Goal: Task Accomplishment & Management: Manage account settings

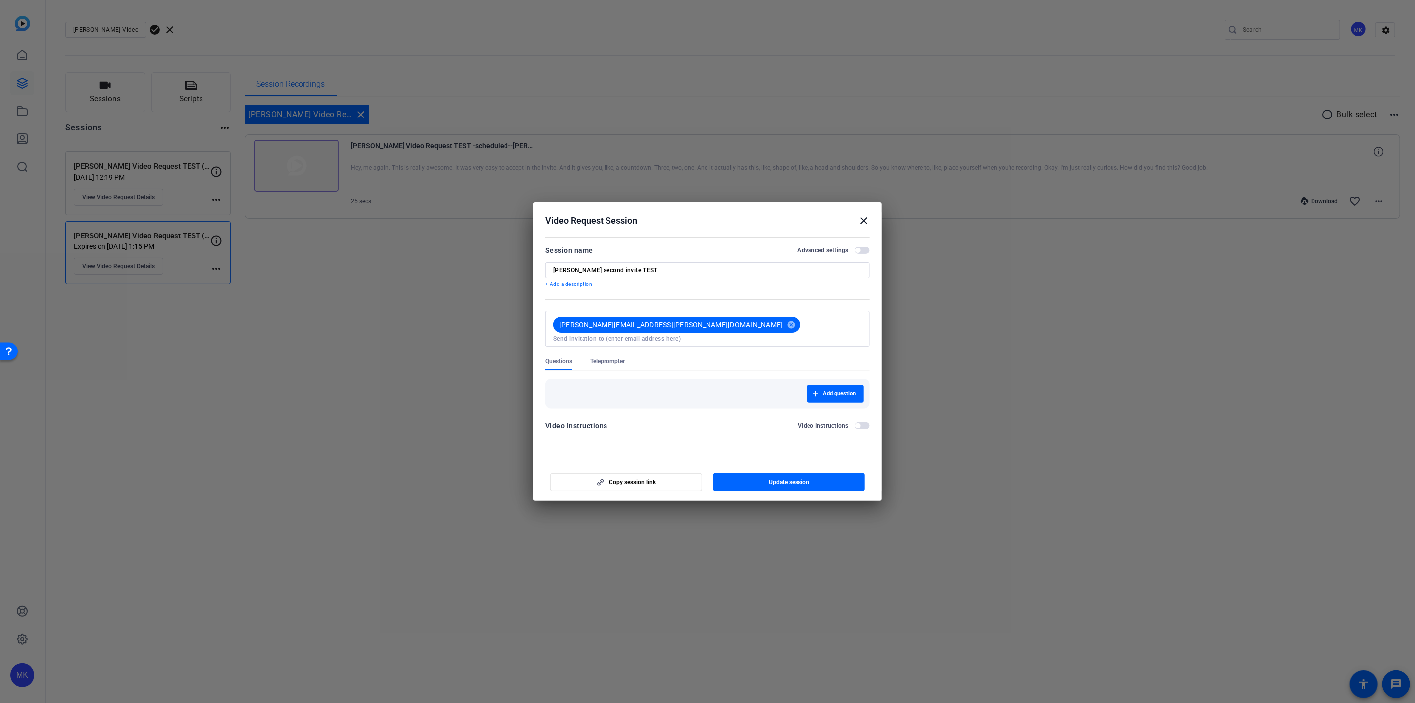
click at [994, 269] on div at bounding box center [707, 351] width 1415 height 703
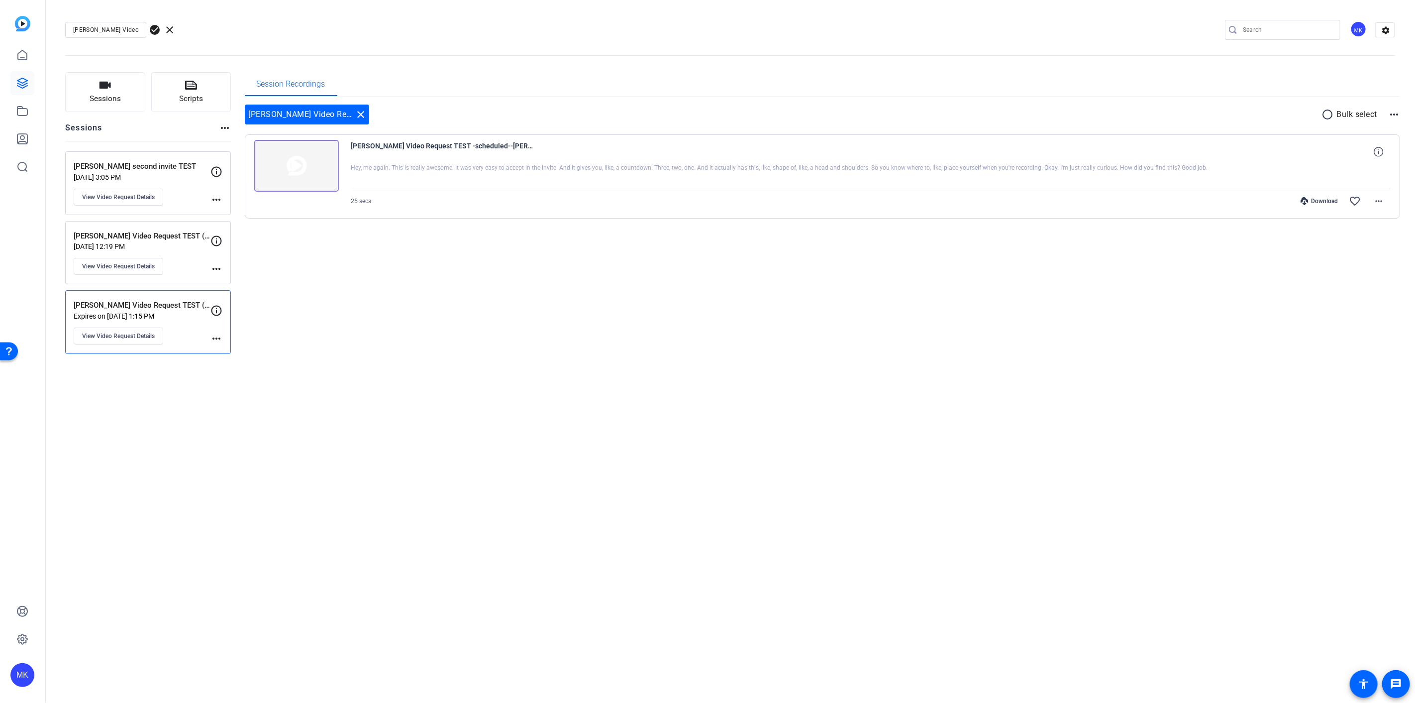
click at [99, 176] on p "[DATE] 3:05 PM" at bounding box center [142, 177] width 137 height 8
click at [135, 306] on p "[PERSON_NAME] Video Request TEST (scheduled)" at bounding box center [142, 305] width 137 height 11
click at [290, 167] on img at bounding box center [296, 166] width 85 height 52
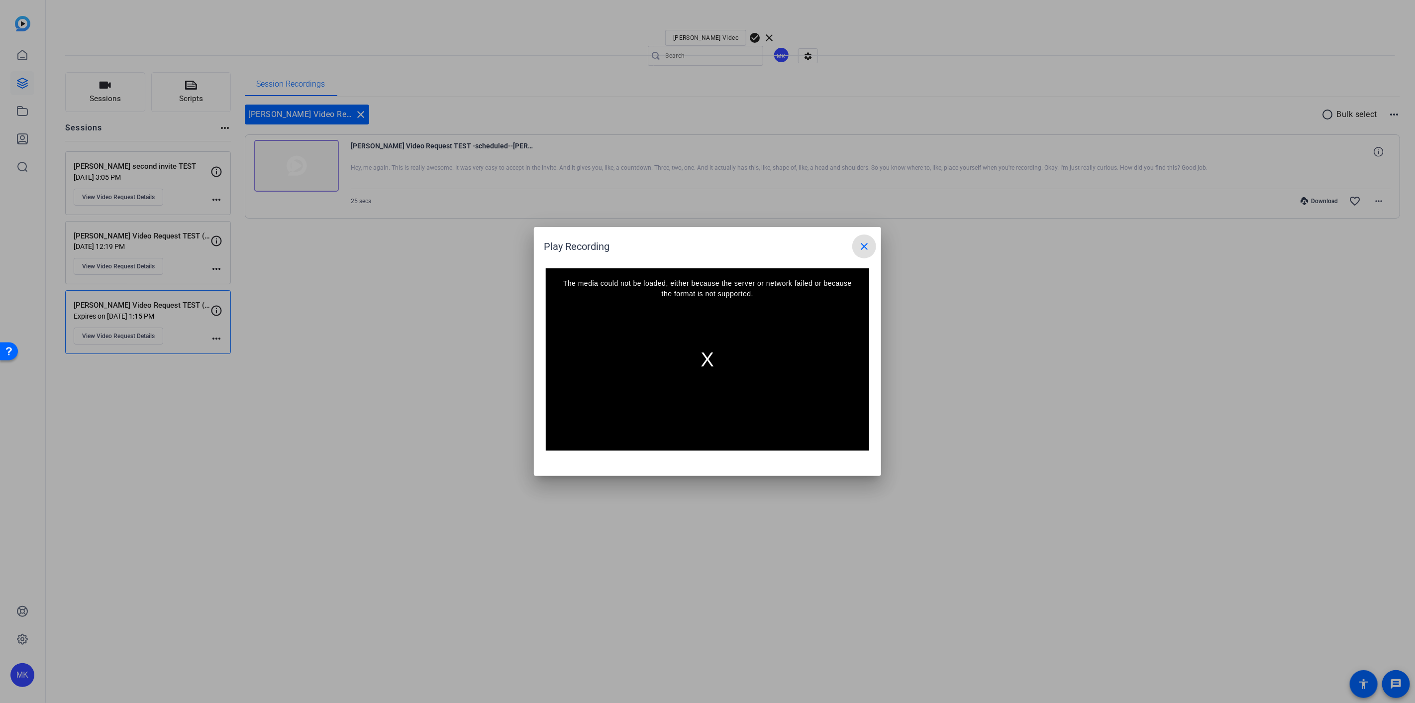
click at [693, 347] on div "The media could not be loaded, either because the server or network failed or b…" at bounding box center [707, 359] width 323 height 182
click at [868, 246] on mat-icon "close" at bounding box center [864, 246] width 12 height 12
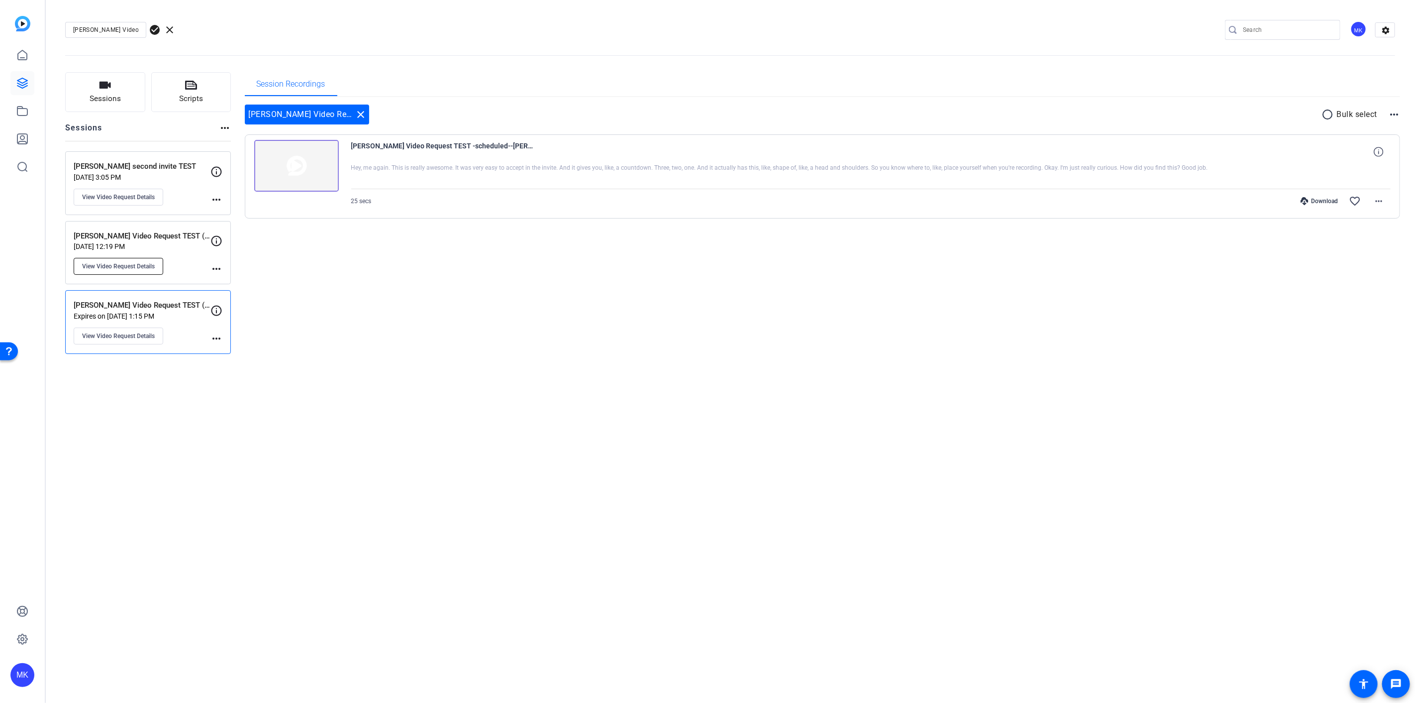
click at [162, 267] on button "View Video Request Details" at bounding box center [119, 266] width 90 height 17
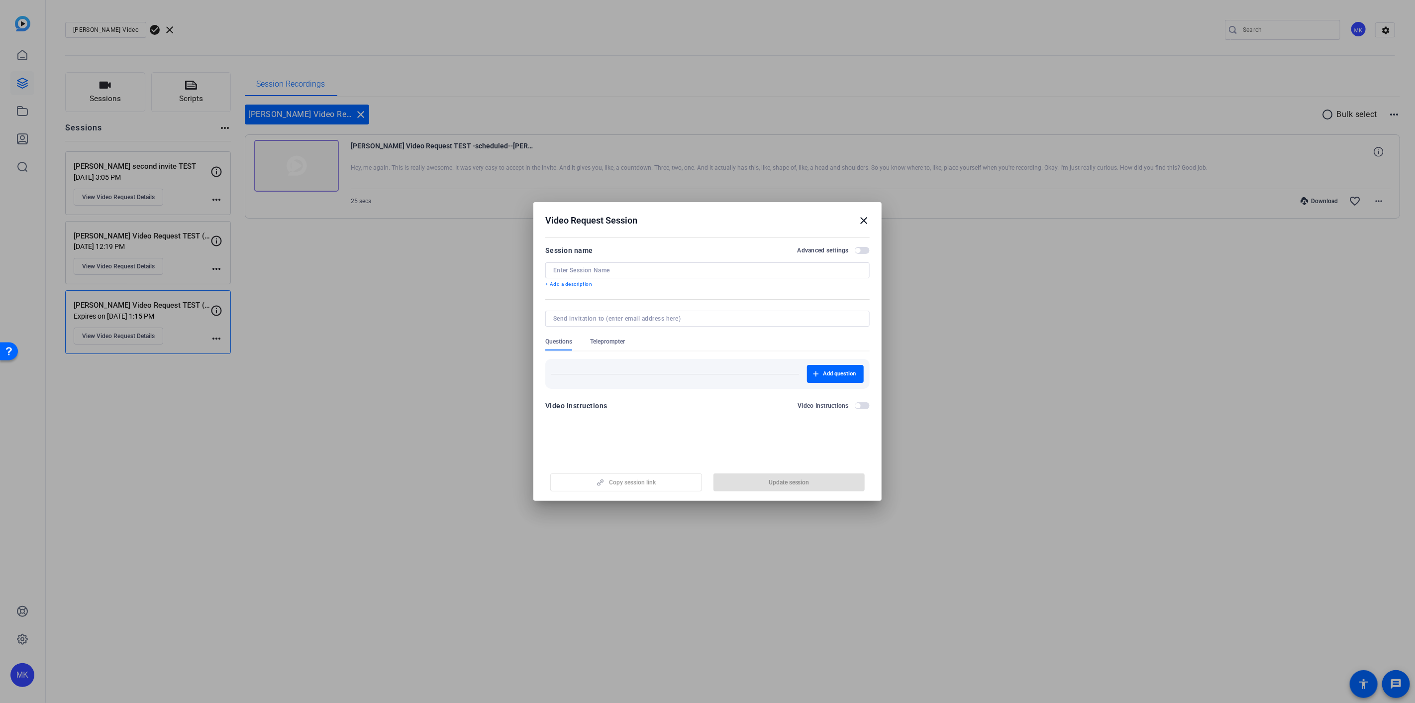
type input "[PERSON_NAME] Video Request TEST (not scheduled)"
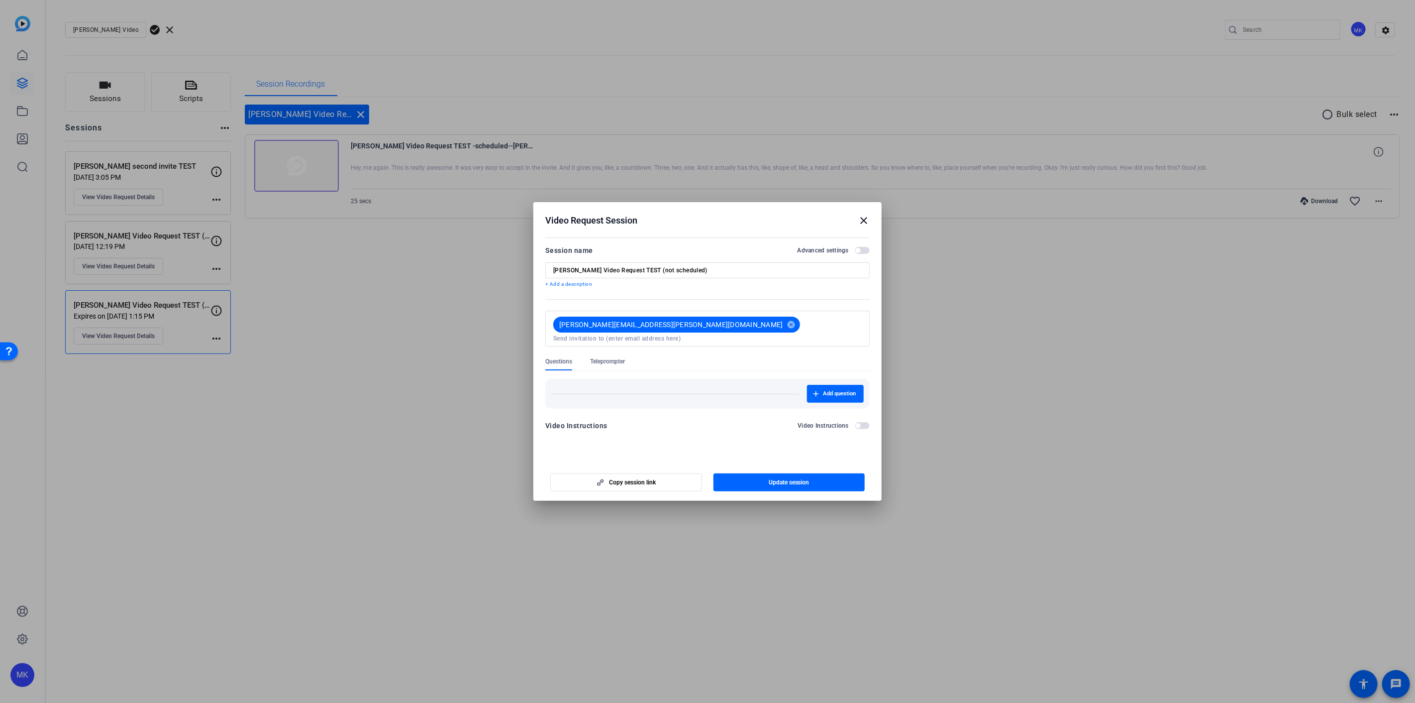
click at [858, 225] on mat-icon "close" at bounding box center [864, 220] width 12 height 12
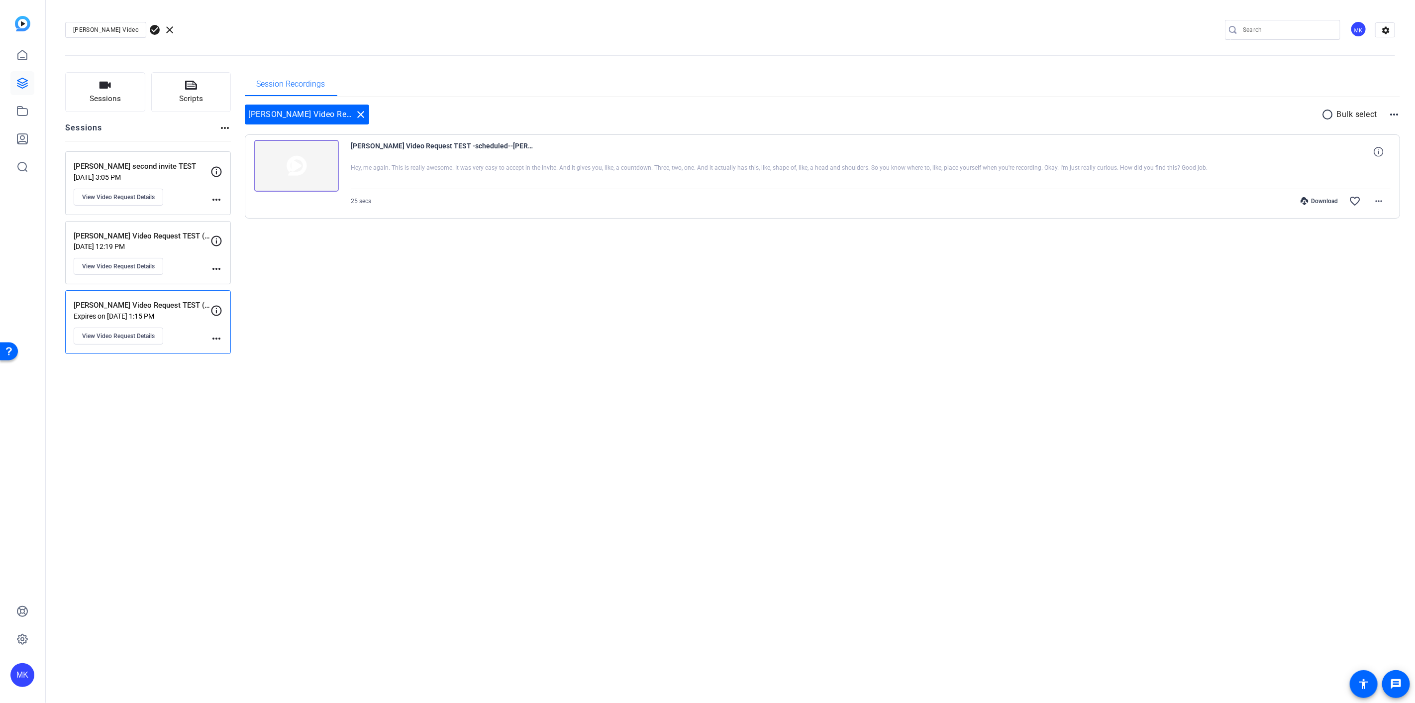
click at [860, 221] on div "[PERSON_NAME] Video Request TEST (scheduled) close radio_button_unchecked Bulk …" at bounding box center [823, 173] width 1156 height 153
click at [173, 252] on div "[PERSON_NAME] Video Request TEST (not scheduled) [DATE] 12:19 PM View Video Req…" at bounding box center [142, 252] width 137 height 45
click at [295, 175] on img at bounding box center [296, 166] width 85 height 52
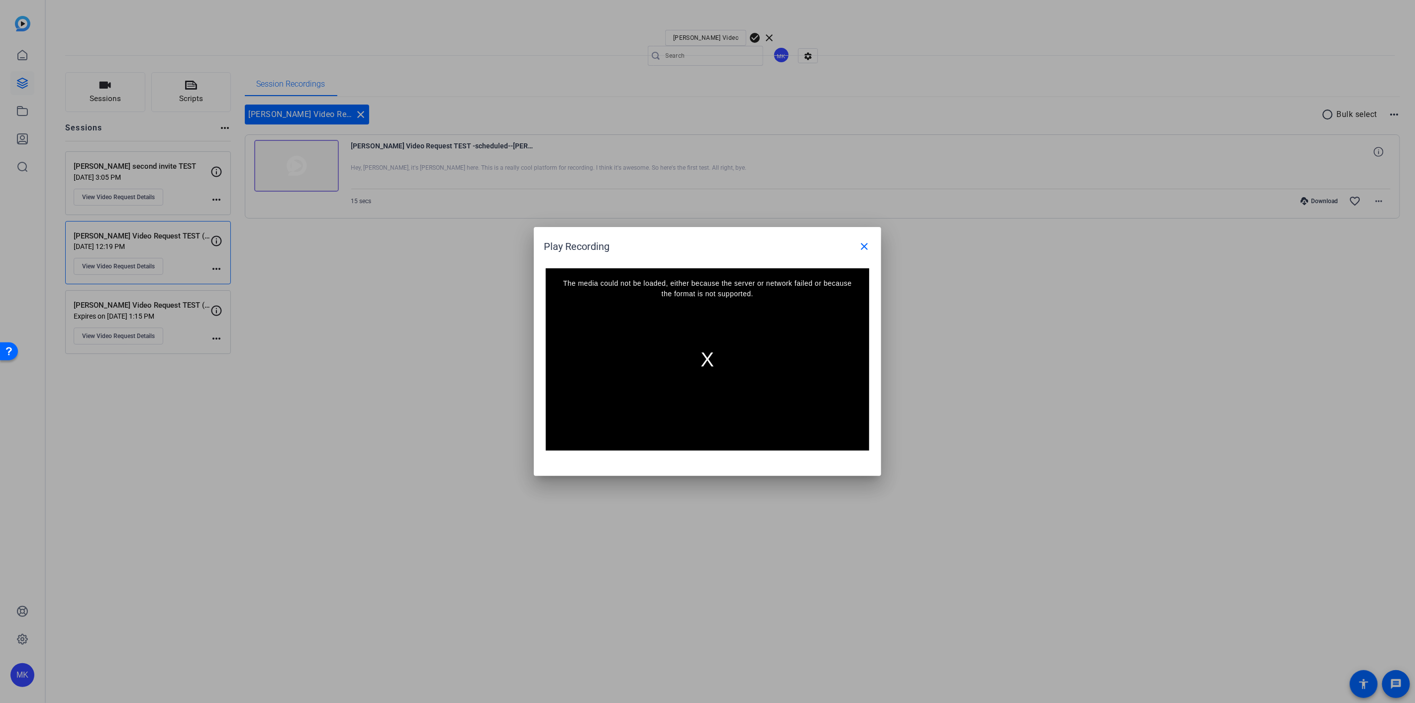
click at [703, 352] on div "The media could not be loaded, either because the server or network failed or b…" at bounding box center [707, 359] width 323 height 182
click at [866, 243] on mat-icon "close" at bounding box center [864, 246] width 12 height 12
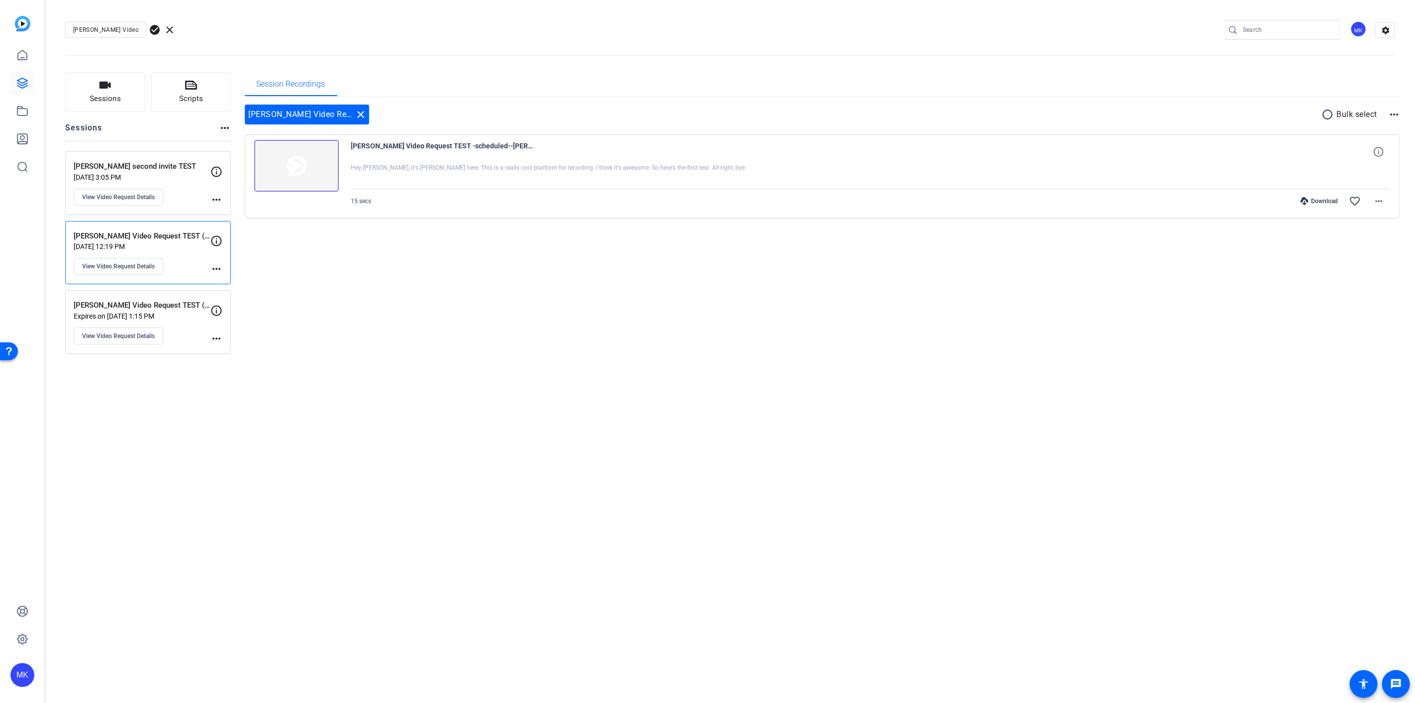
click at [182, 167] on p "[PERSON_NAME] second invite TEST" at bounding box center [142, 166] width 137 height 11
click at [310, 175] on img at bounding box center [296, 166] width 85 height 52
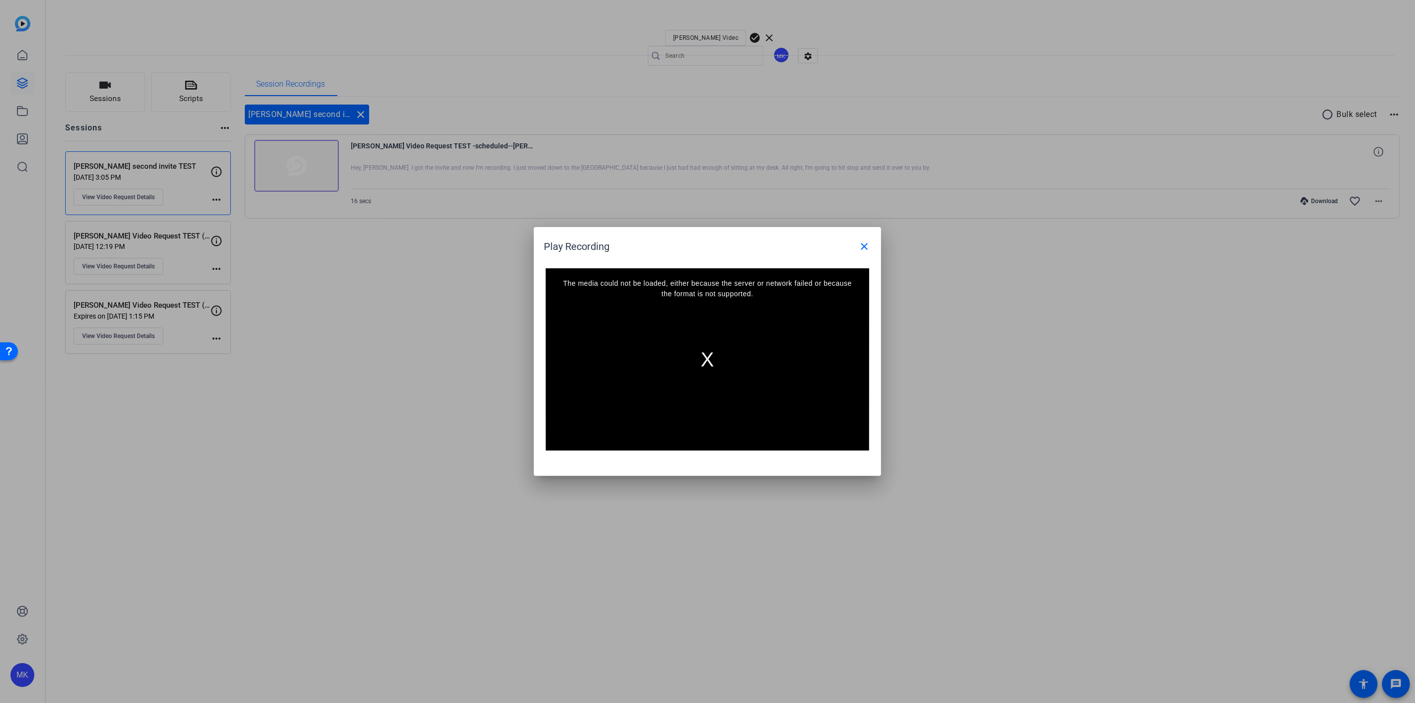
click at [684, 357] on div "The media could not be loaded, either because the server or network failed or b…" at bounding box center [707, 359] width 323 height 182
click at [871, 251] on span at bounding box center [864, 246] width 24 height 24
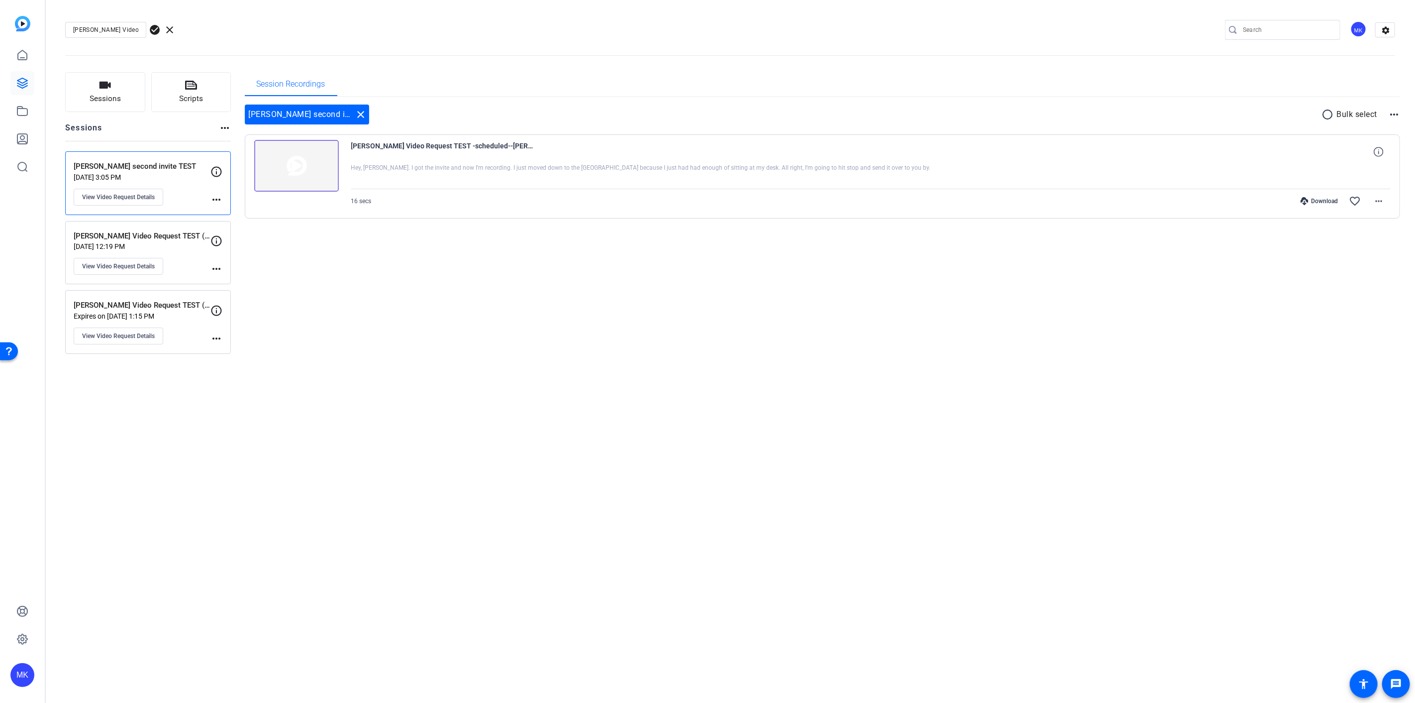
click at [304, 175] on img at bounding box center [296, 166] width 85 height 52
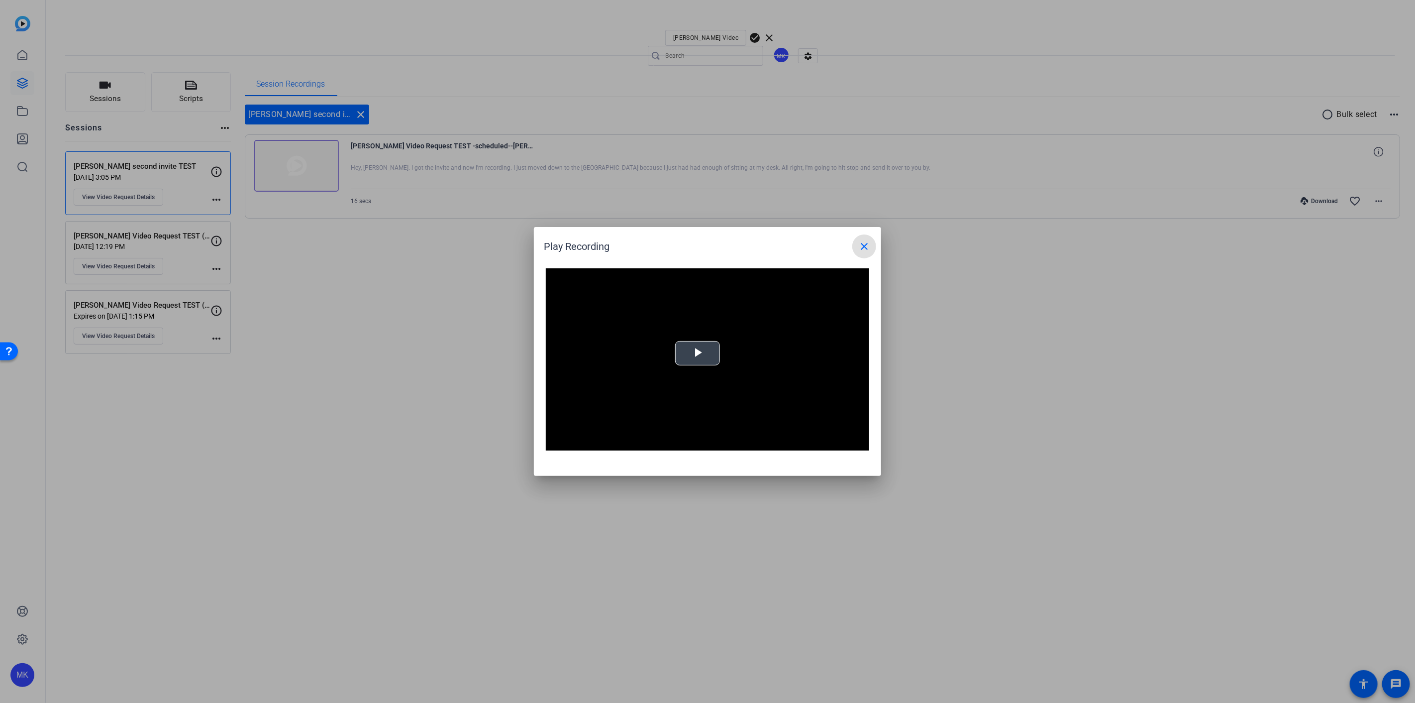
click at [698, 359] on div "Video Player is loading. Play Video Play Mute Current Time 0:00 / Duration -:- …" at bounding box center [707, 359] width 323 height 182
click at [867, 246] on mat-icon "close" at bounding box center [864, 246] width 12 height 12
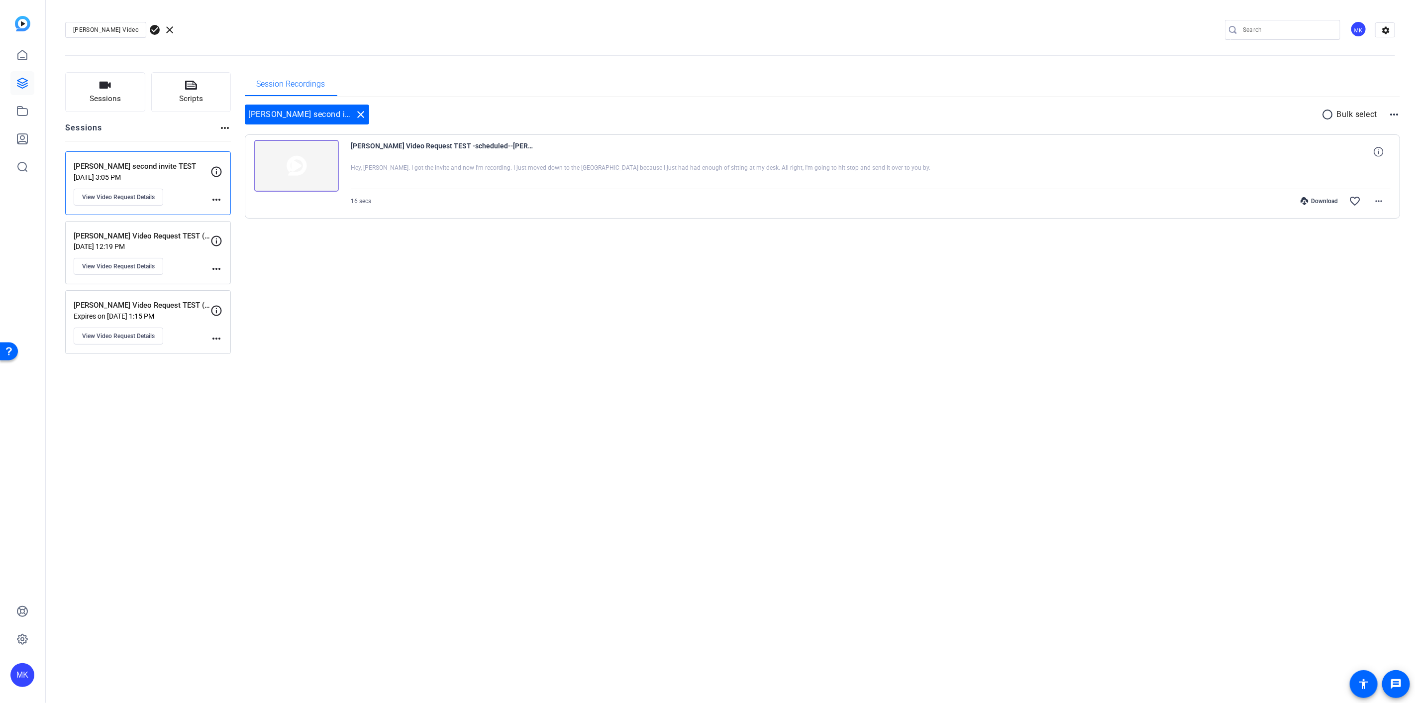
click at [152, 304] on p "[PERSON_NAME] Video Request TEST (scheduled)" at bounding box center [142, 305] width 137 height 11
